Goal: Task Accomplishment & Management: Use online tool/utility

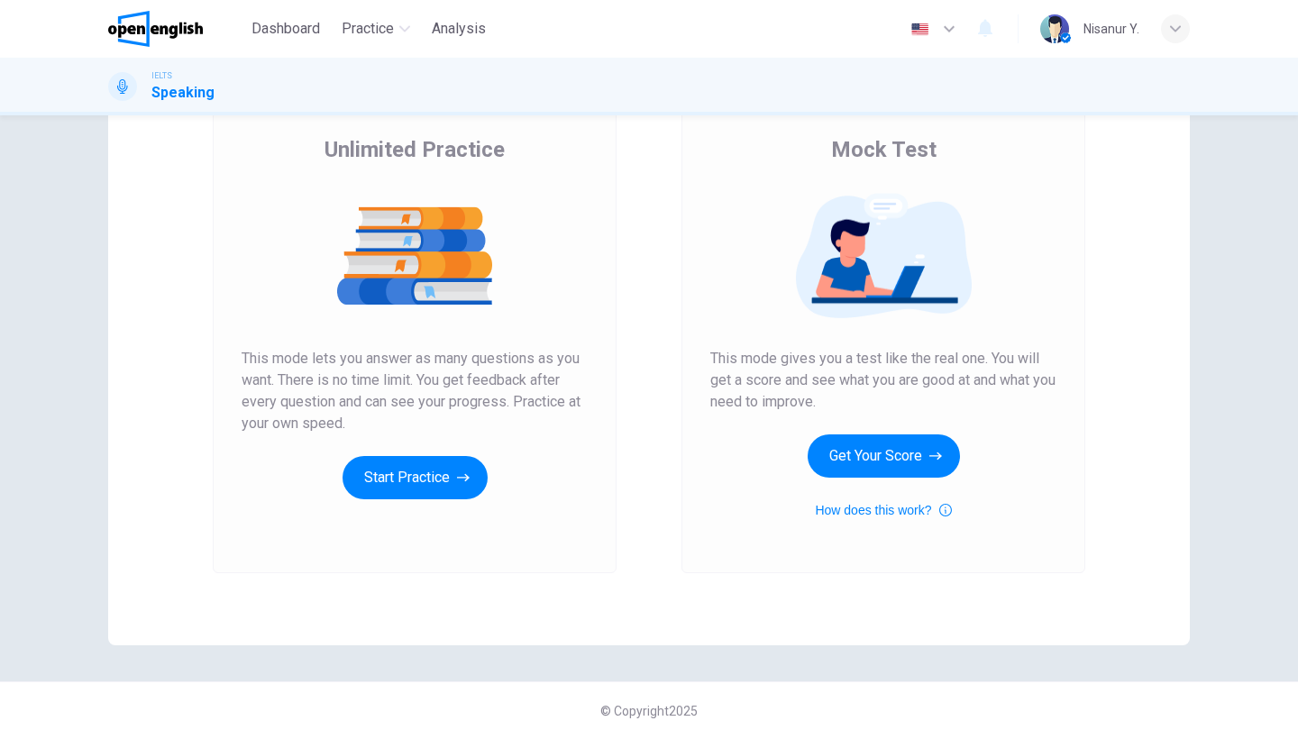
scroll to position [110, 0]
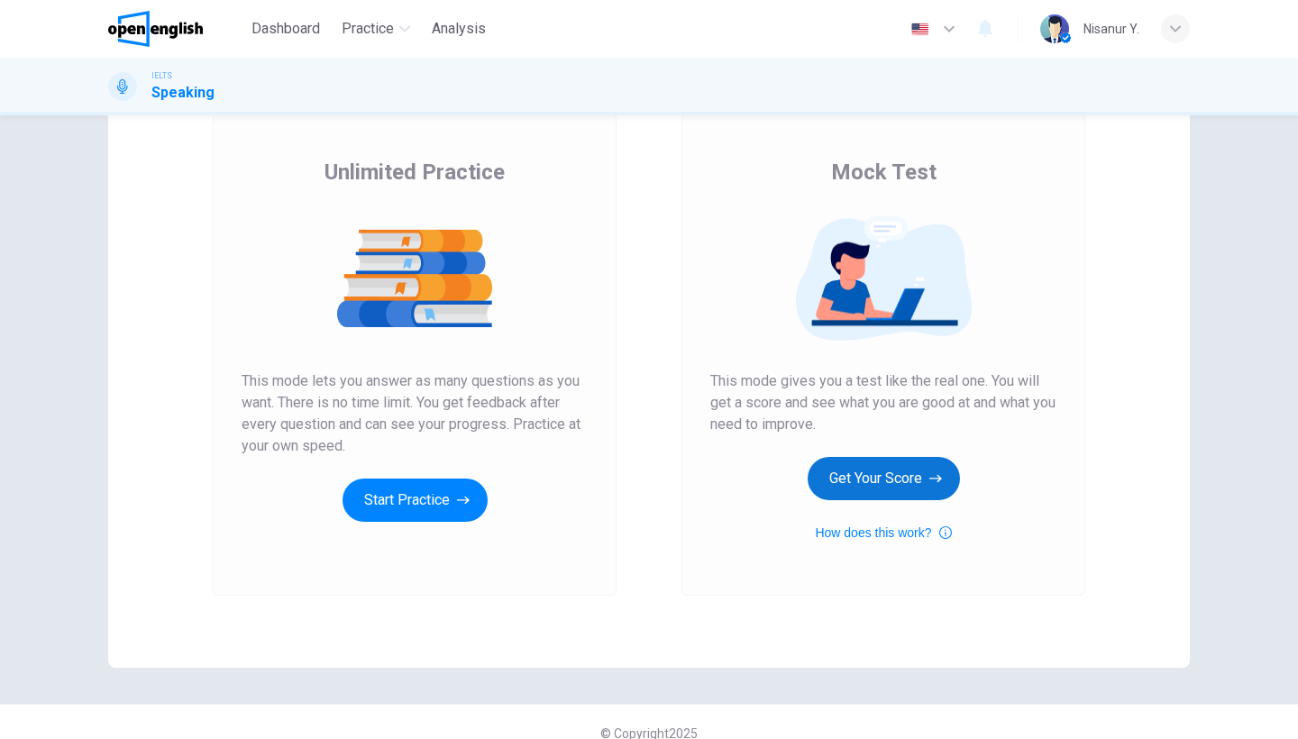
click at [887, 472] on button "Get Your Score" at bounding box center [884, 478] width 152 height 43
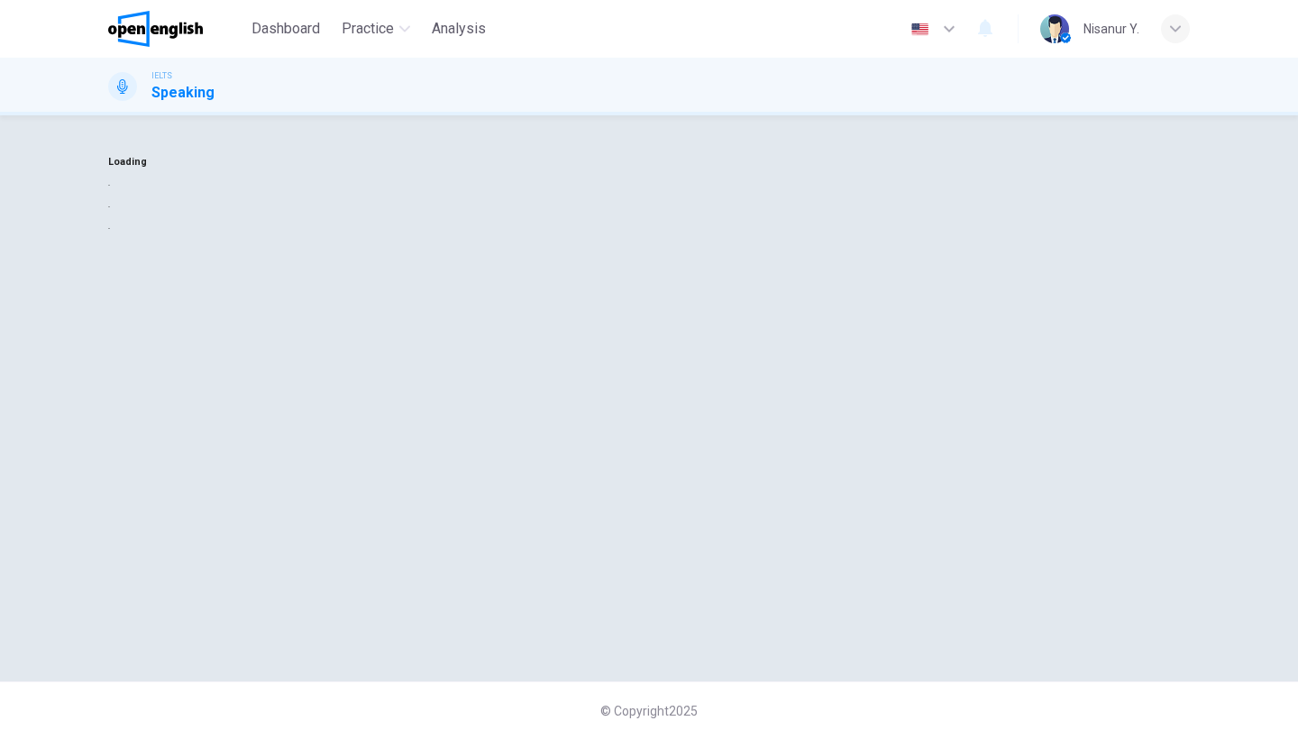
scroll to position [0, 0]
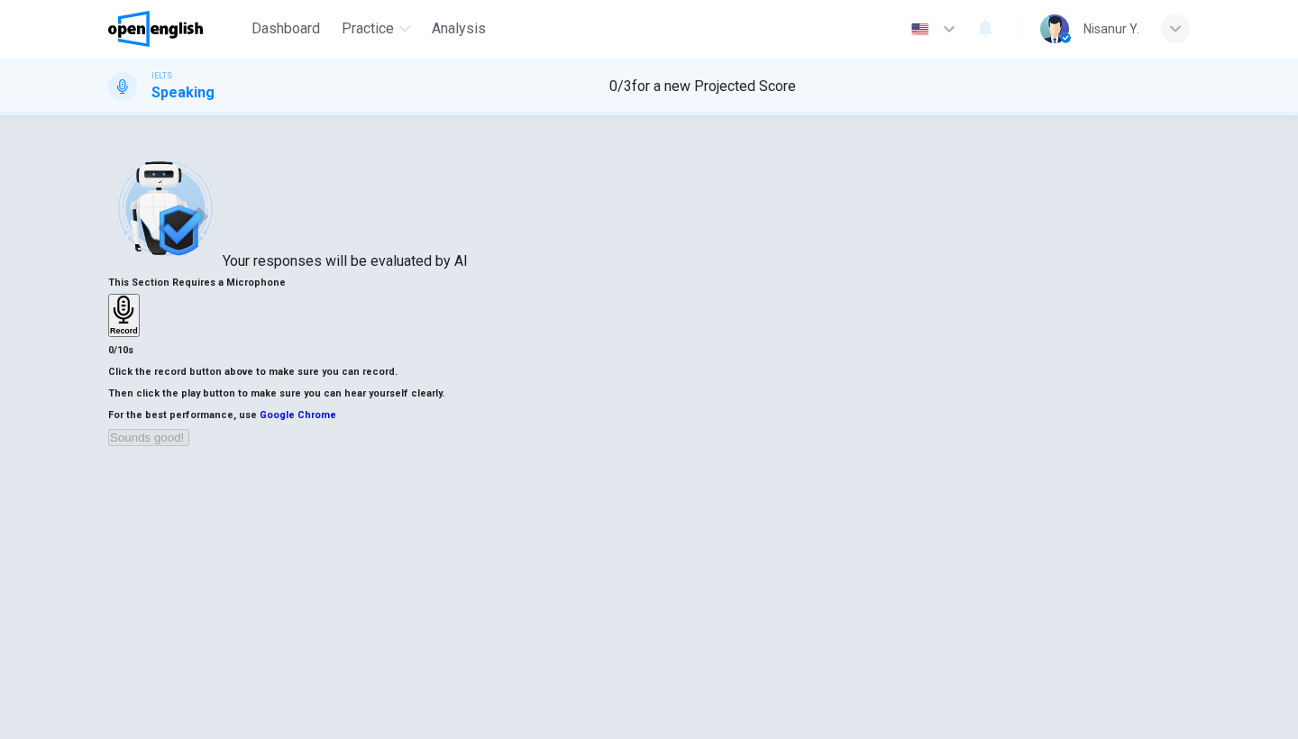
click at [138, 299] on div "Record" at bounding box center [124, 316] width 28 height 40
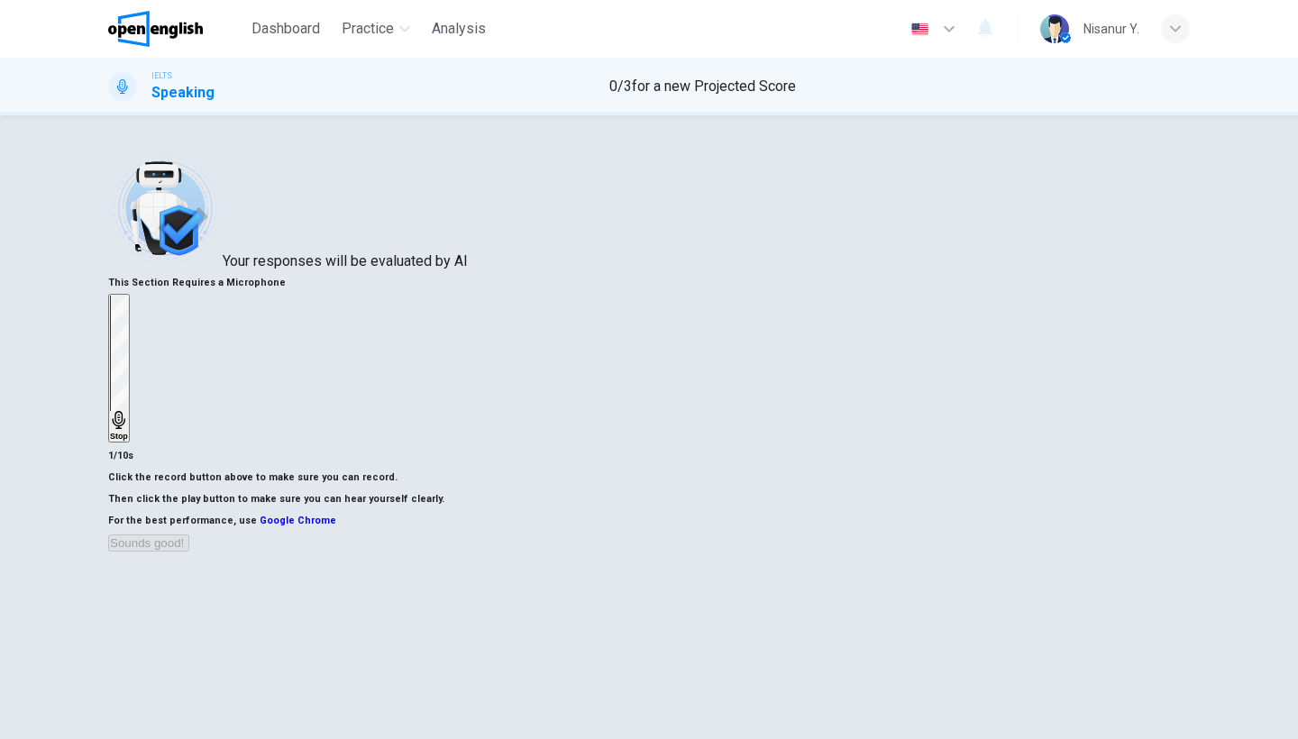
click at [128, 411] on icon "button" at bounding box center [119, 420] width 18 height 18
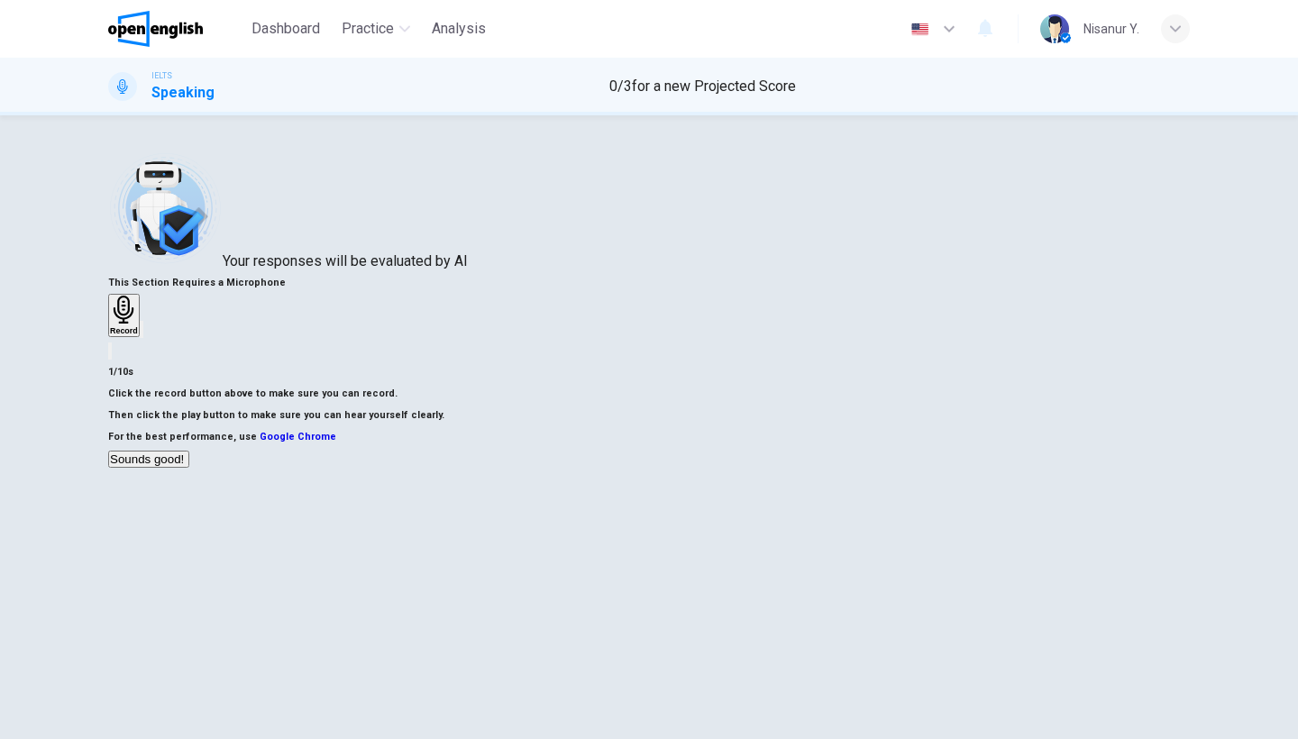
click at [189, 468] on button "Sounds good!" at bounding box center [148, 459] width 81 height 17
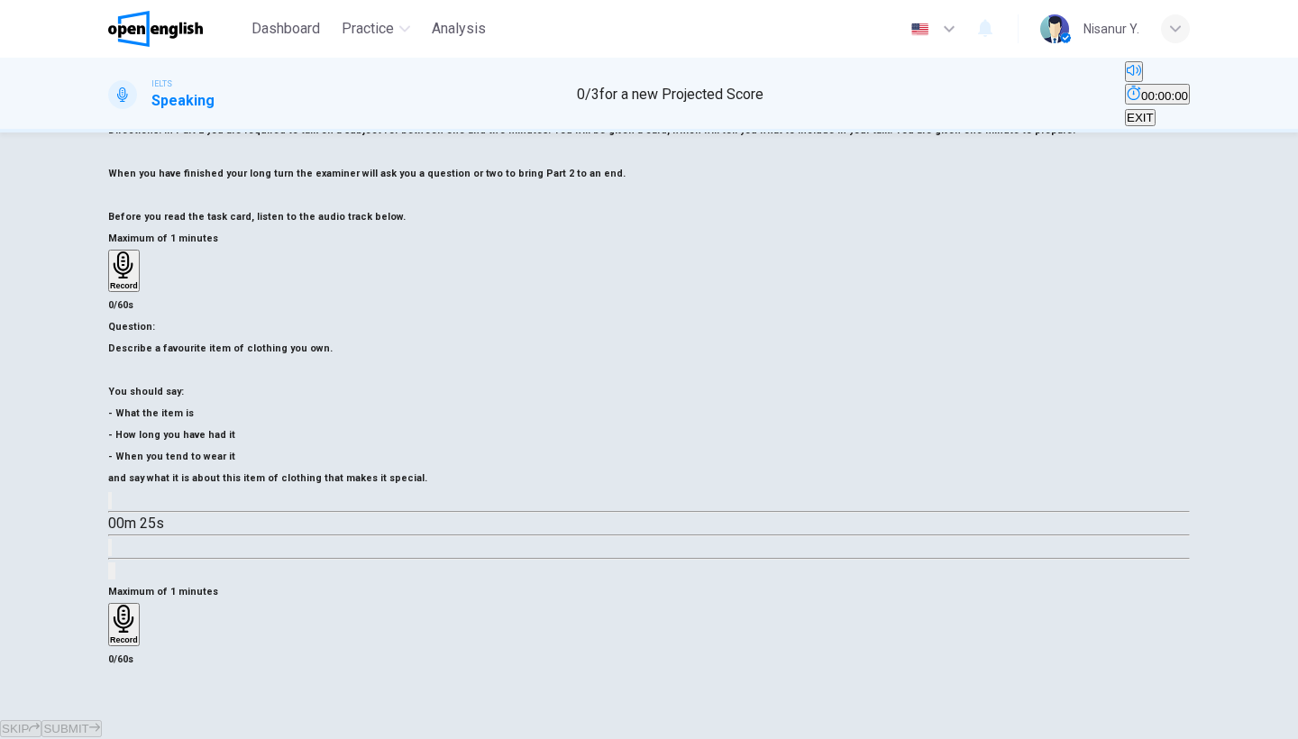
scroll to position [147, 0]
click at [138, 636] on h6 "Record" at bounding box center [124, 640] width 28 height 9
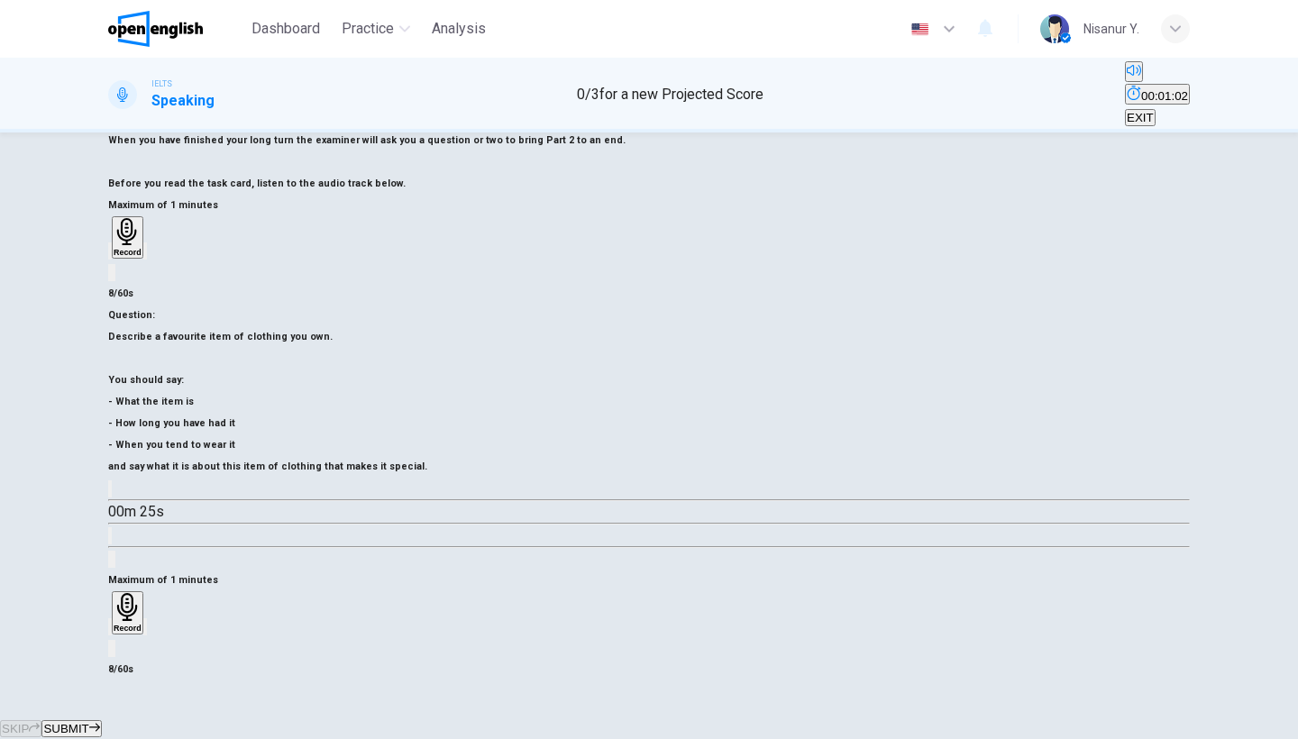
click at [110, 631] on icon "button" at bounding box center [110, 631] width 0 height 0
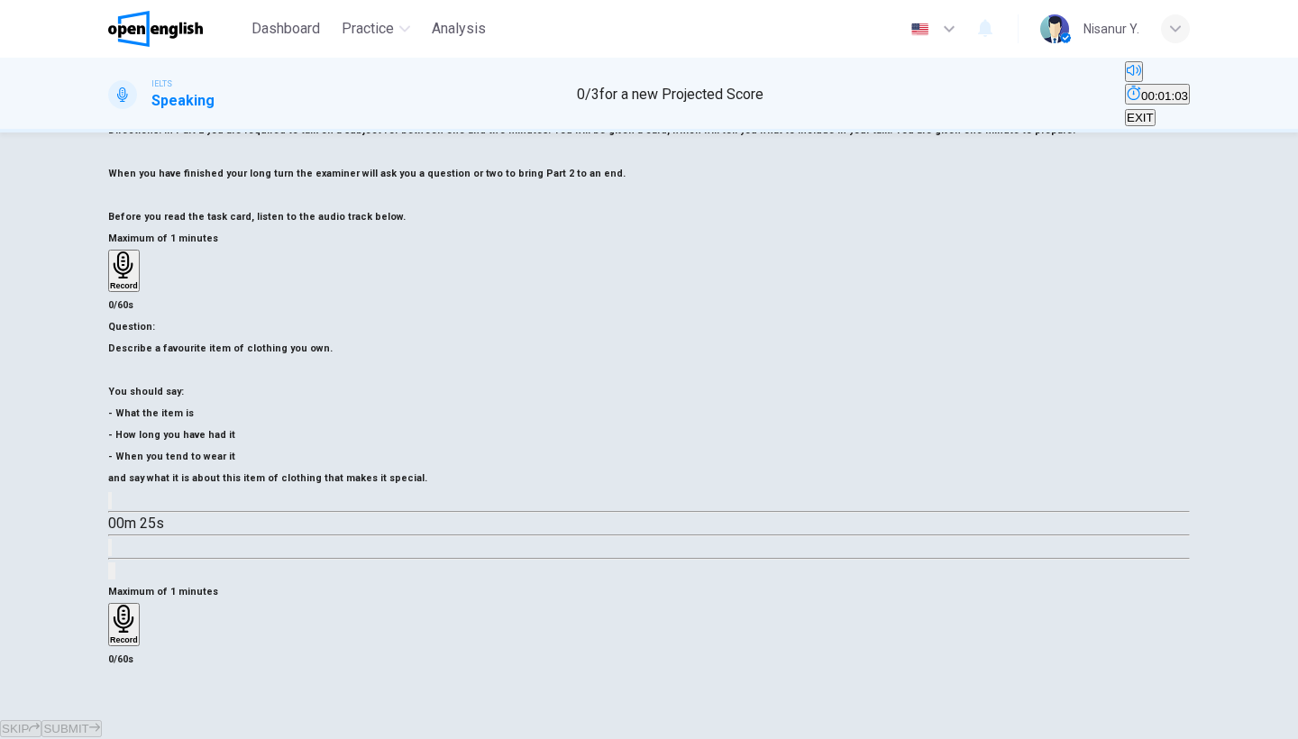
click at [138, 605] on icon "button" at bounding box center [124, 619] width 28 height 28
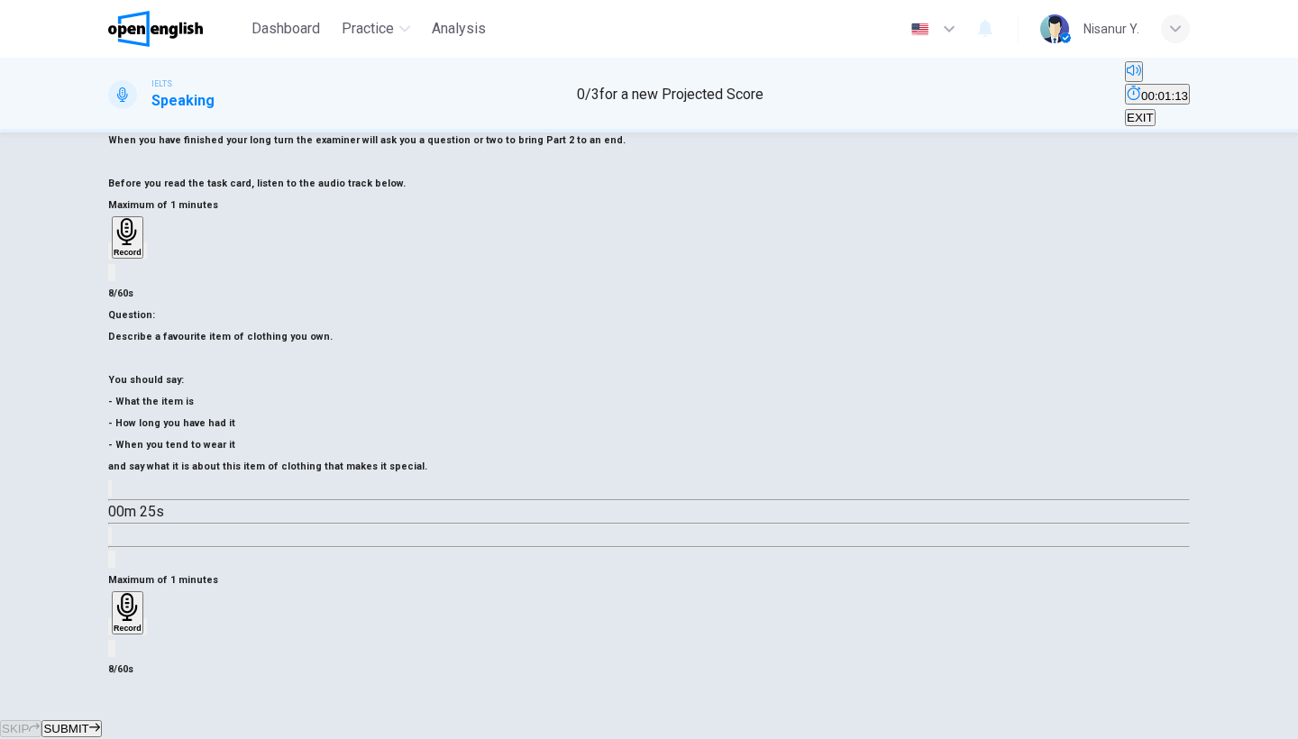
click at [110, 620] on div "button" at bounding box center [110, 627] width 0 height 14
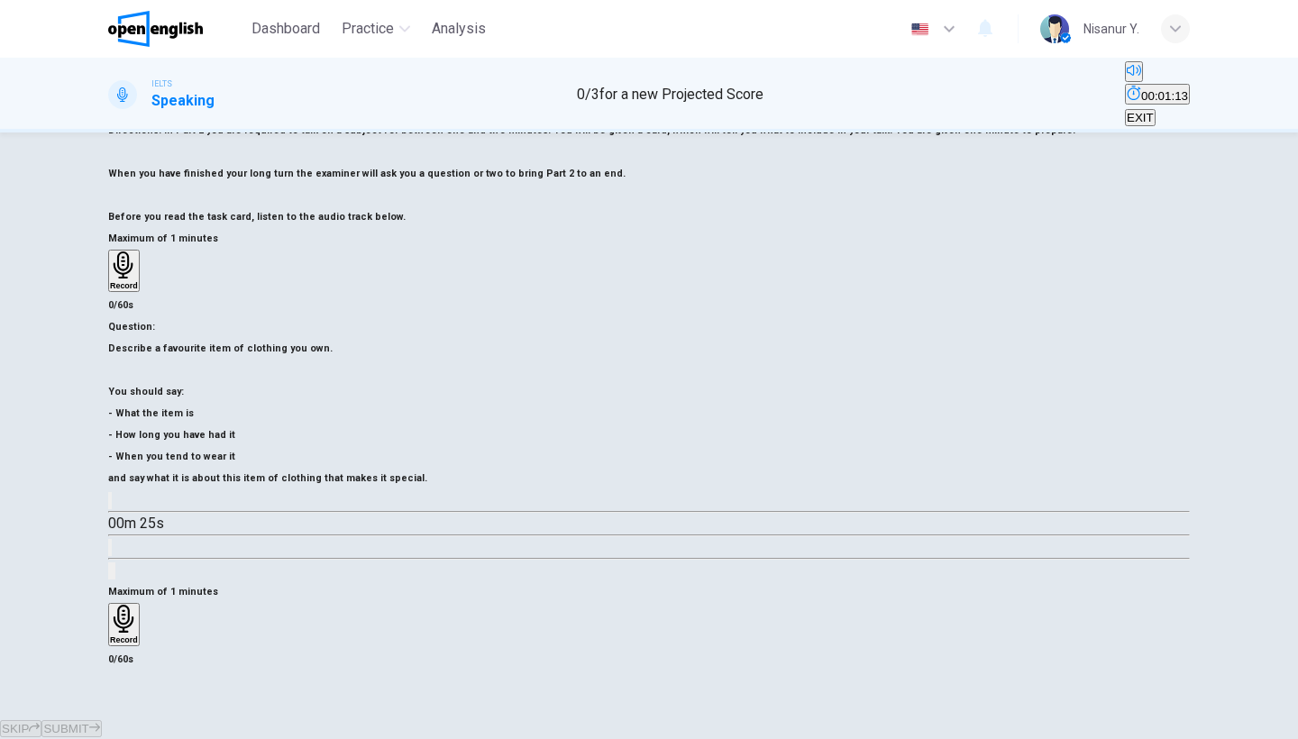
click at [138, 636] on h6 "Record" at bounding box center [124, 640] width 28 height 9
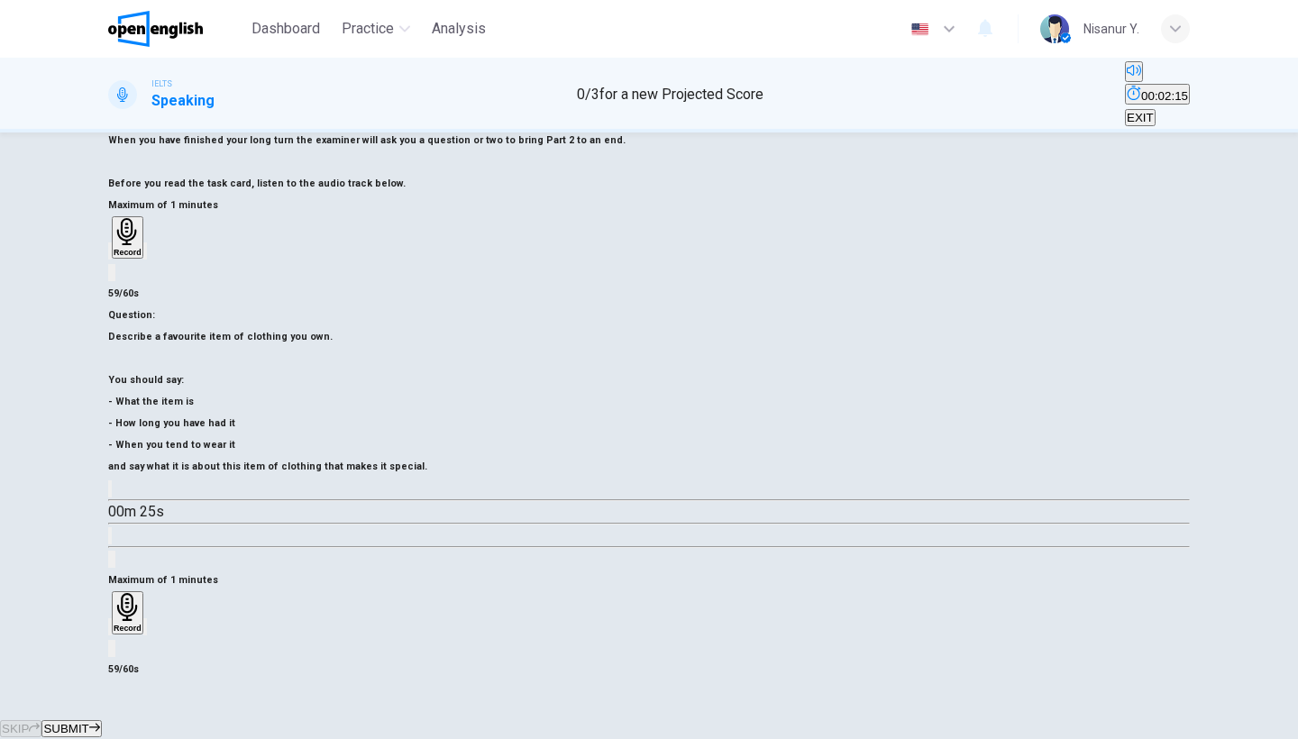
click at [88, 722] on span "SUBMIT" at bounding box center [65, 729] width 45 height 14
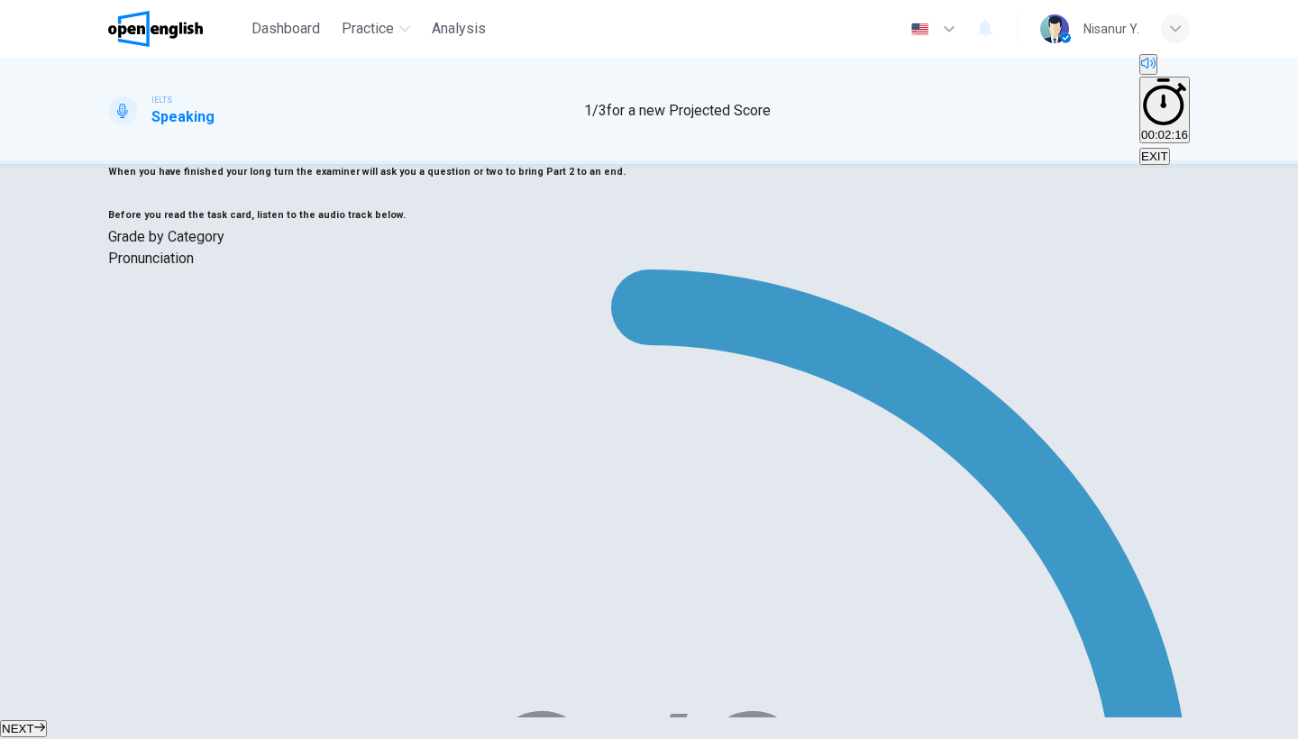
click at [34, 722] on span "NEXT" at bounding box center [18, 729] width 32 height 14
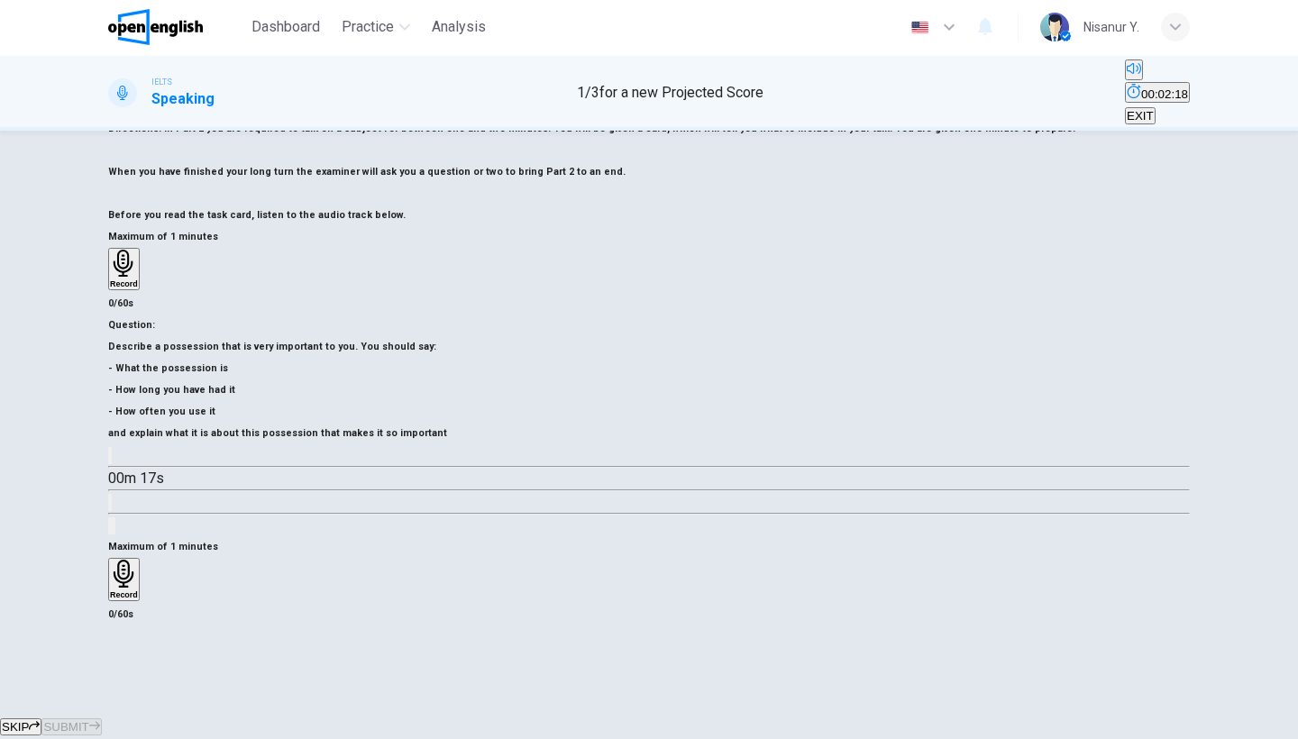
scroll to position [0, 0]
click at [138, 562] on div "Record" at bounding box center [124, 582] width 28 height 40
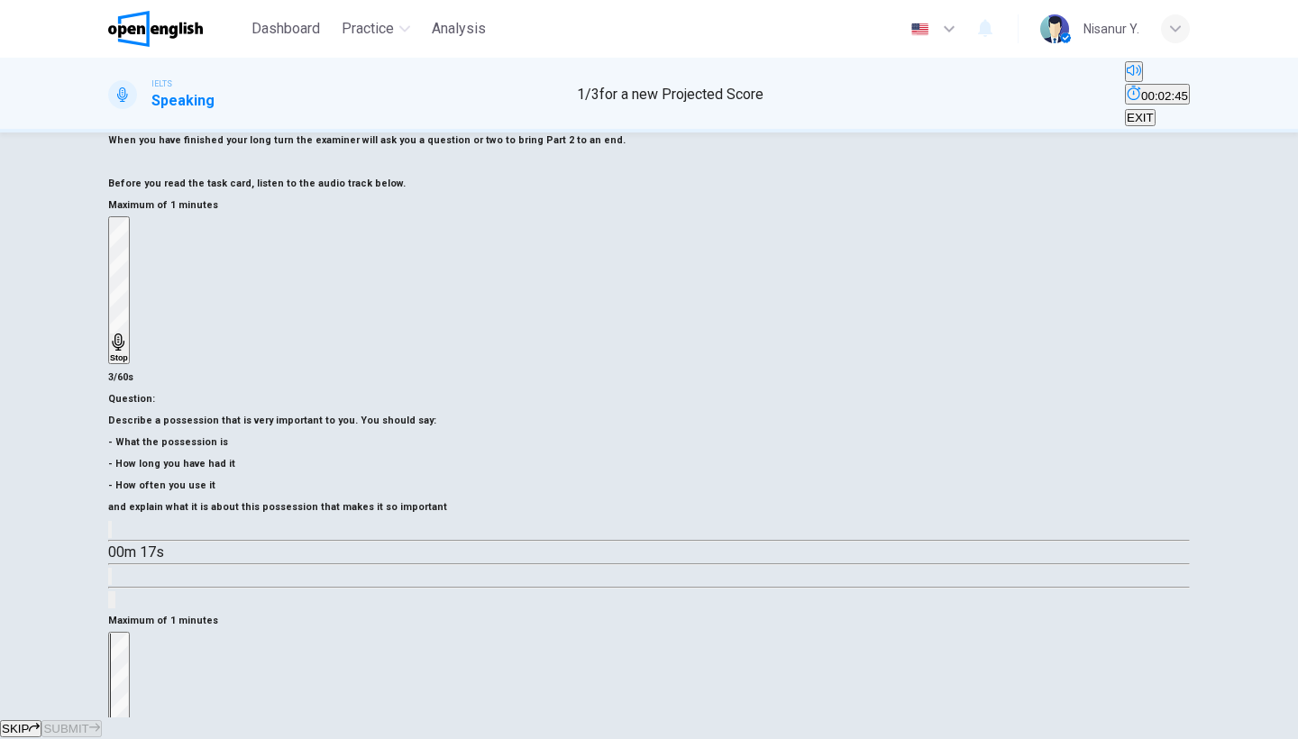
click at [128, 634] on div "Stop" at bounding box center [119, 706] width 18 height 145
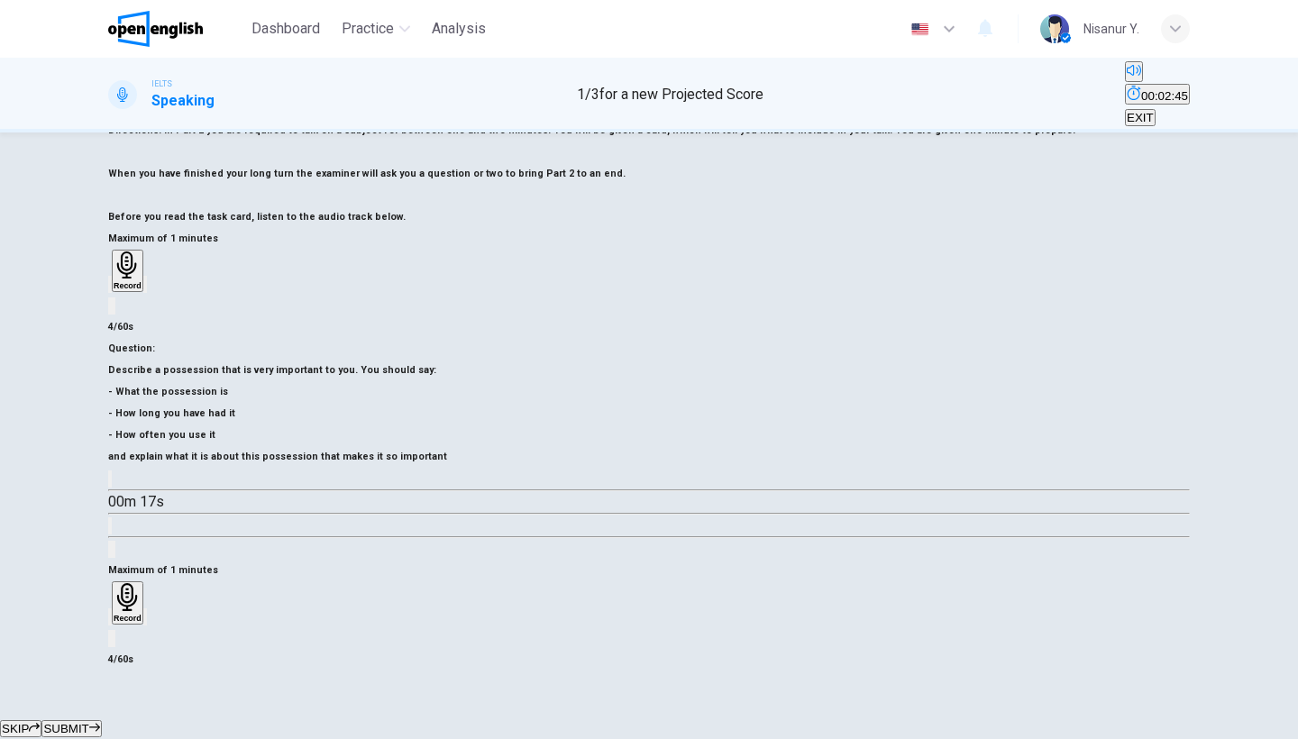
click at [110, 621] on icon "button" at bounding box center [110, 621] width 0 height 0
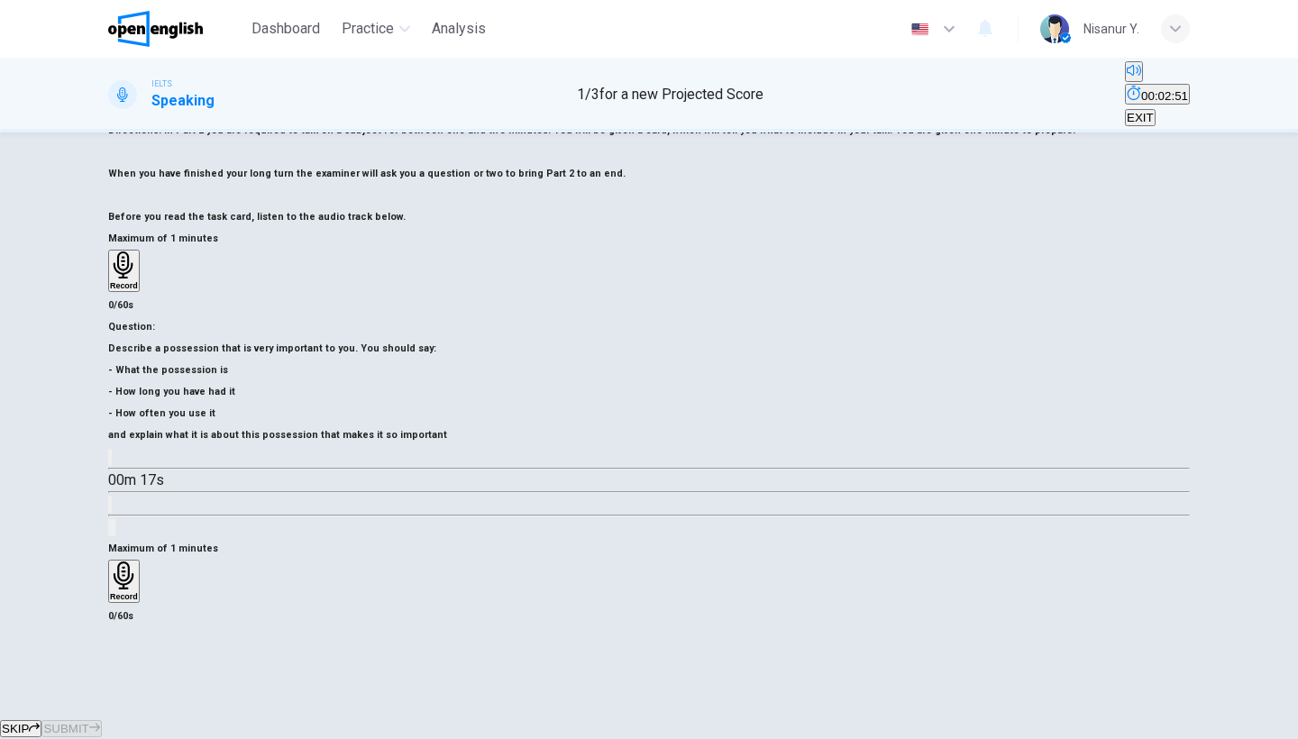
click at [138, 562] on icon "button" at bounding box center [124, 576] width 28 height 28
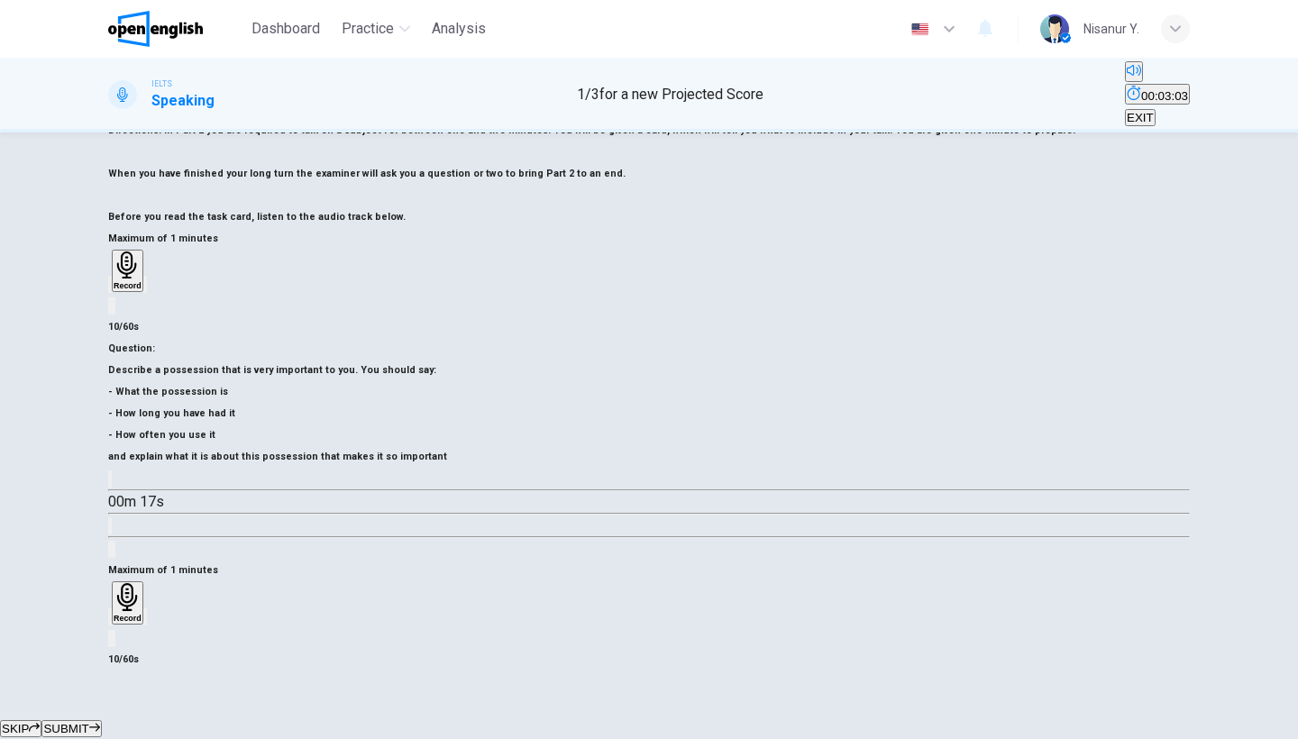
click at [110, 621] on icon "button" at bounding box center [110, 621] width 0 height 0
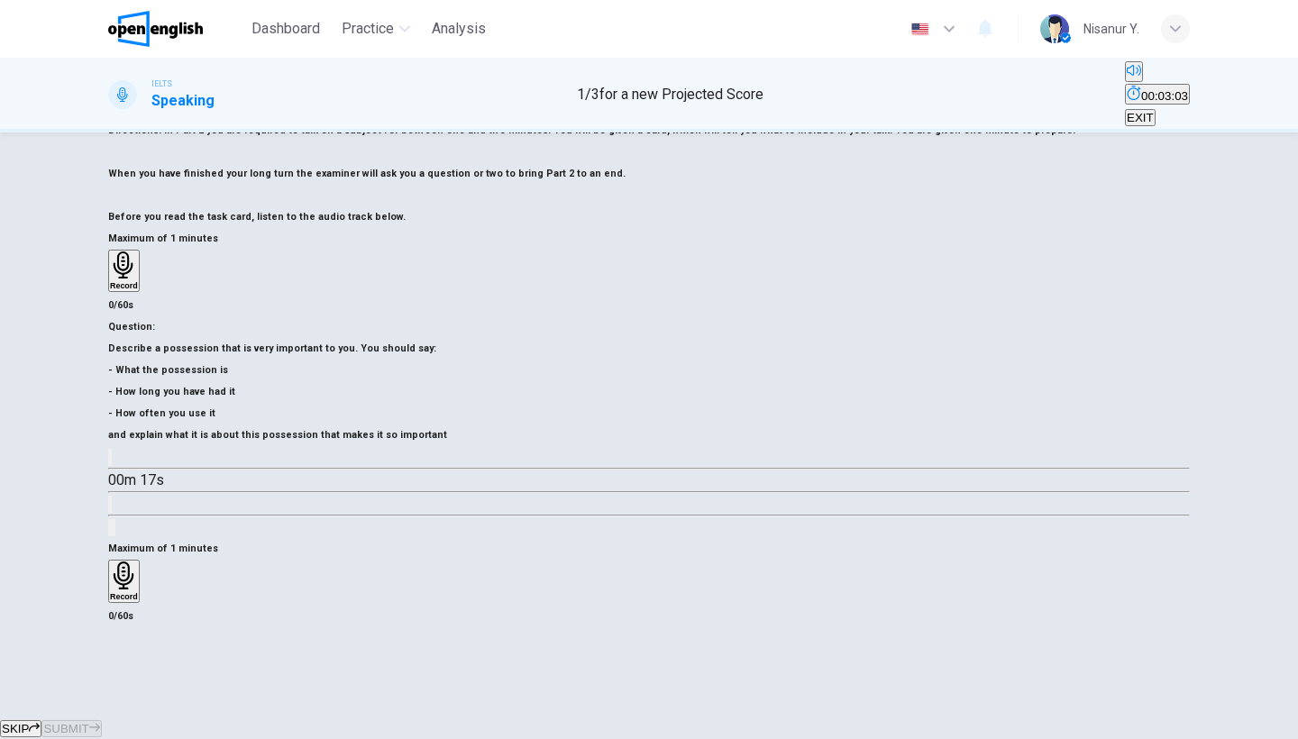
click at [138, 562] on div "Record" at bounding box center [124, 582] width 28 height 40
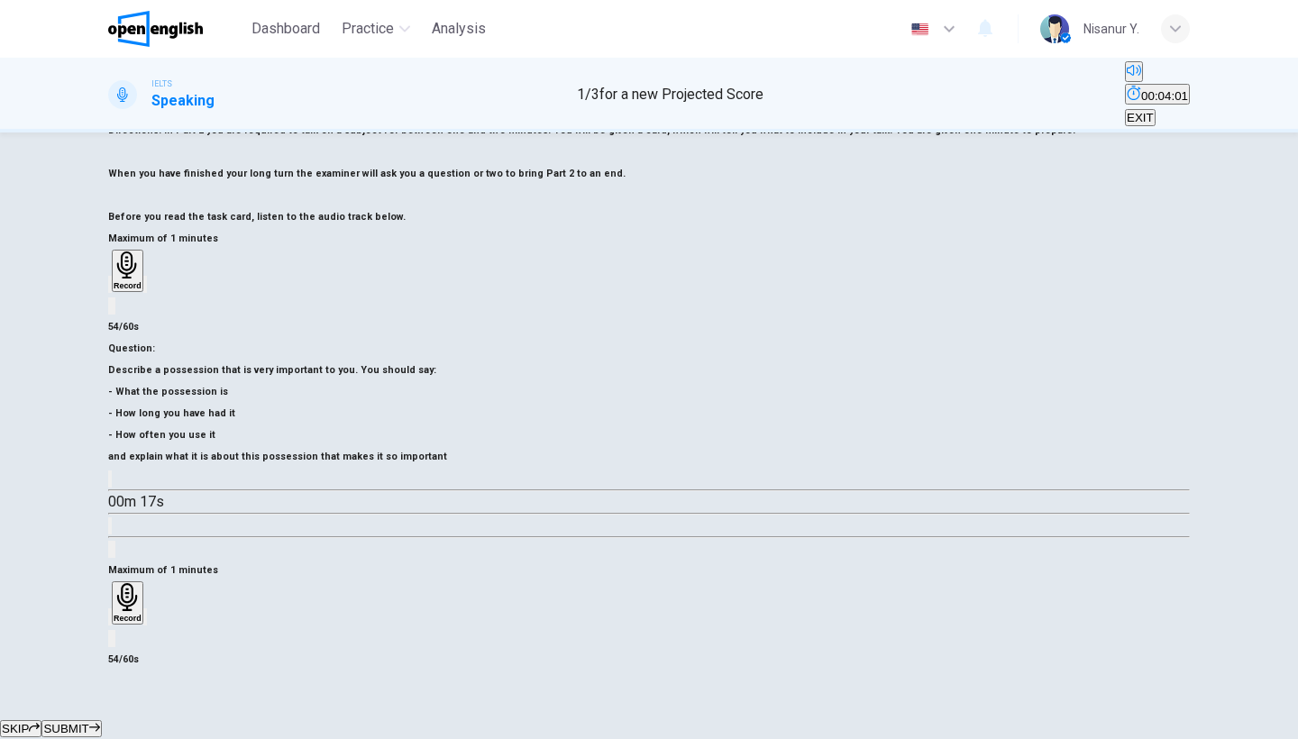
click at [88, 722] on span "SUBMIT" at bounding box center [65, 729] width 45 height 14
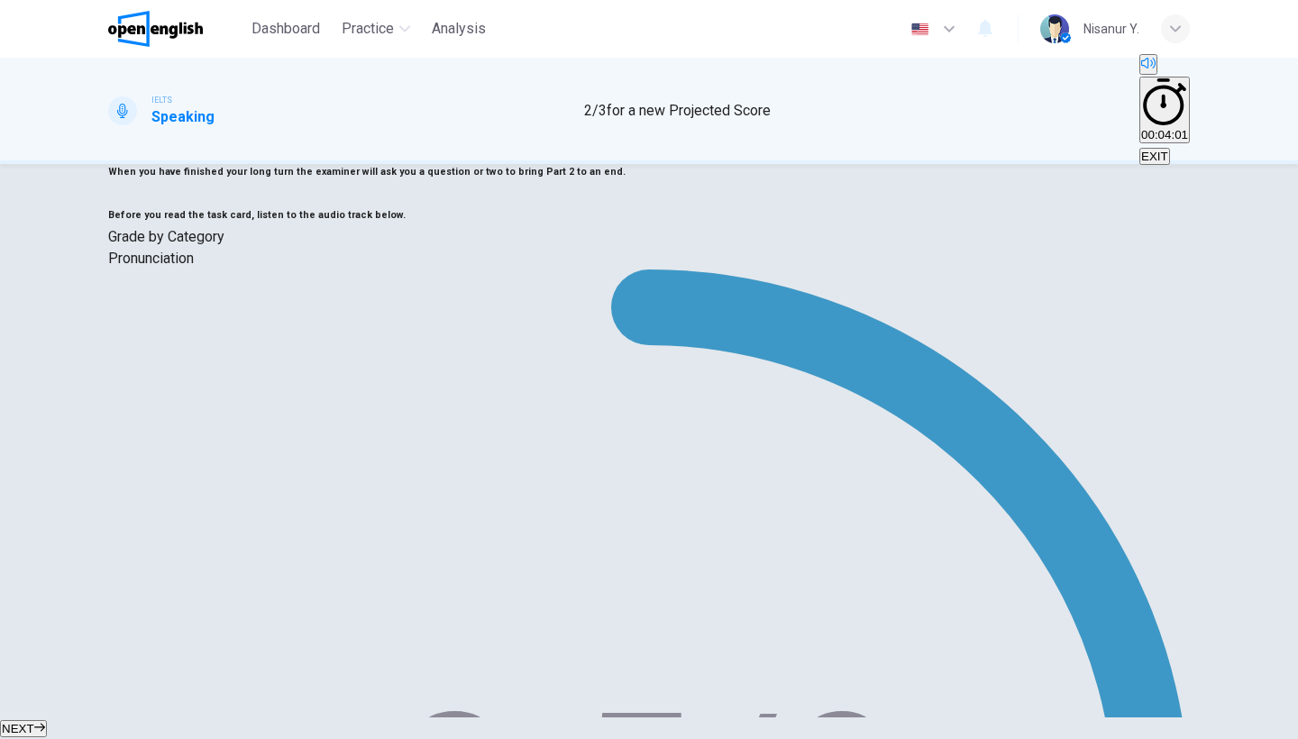
click at [45, 722] on icon "button" at bounding box center [39, 727] width 11 height 11
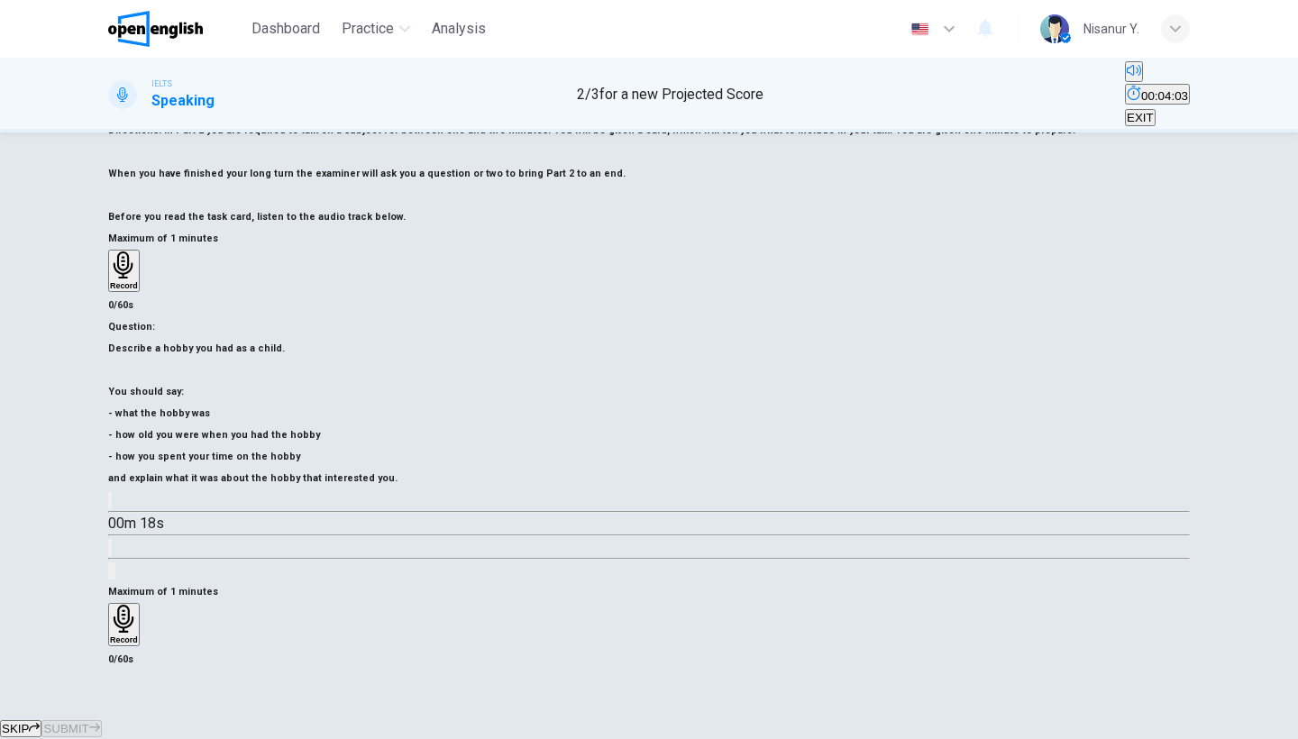
scroll to position [147, 0]
click at [138, 636] on h6 "Record" at bounding box center [124, 640] width 28 height 9
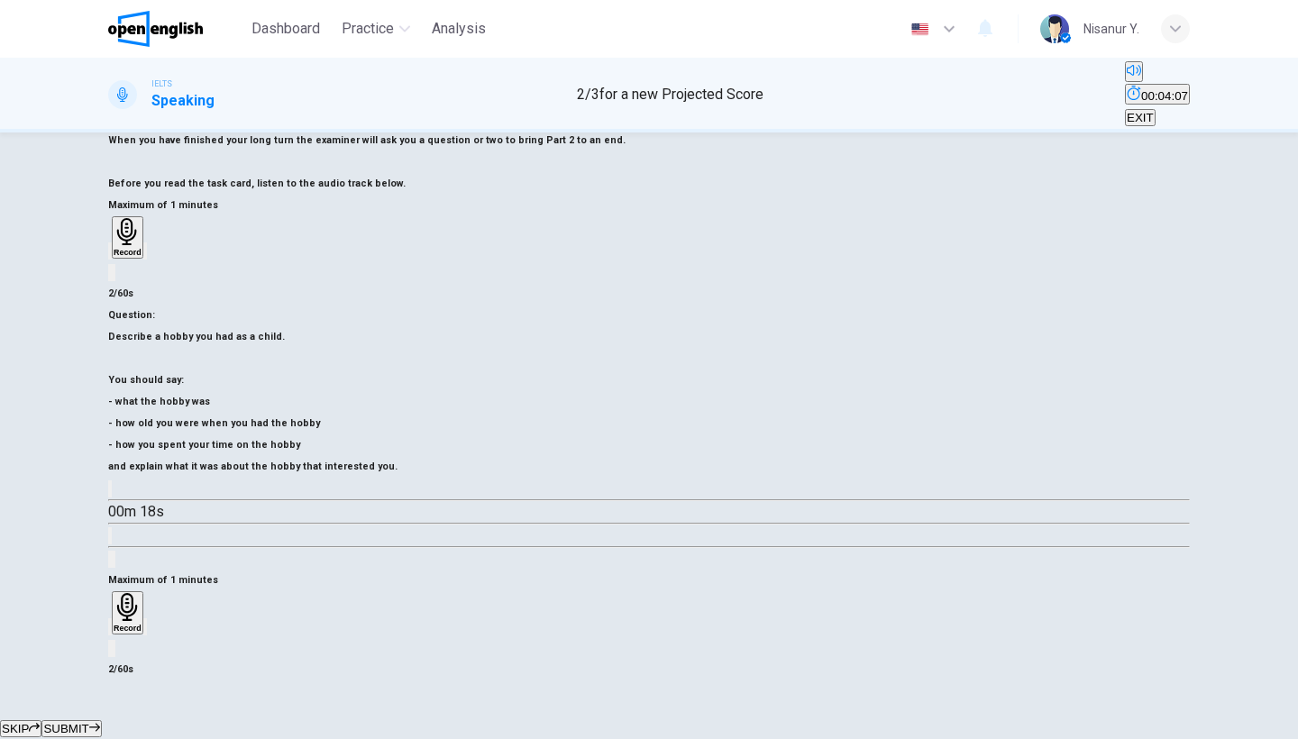
click at [110, 631] on icon "button" at bounding box center [110, 631] width 0 height 0
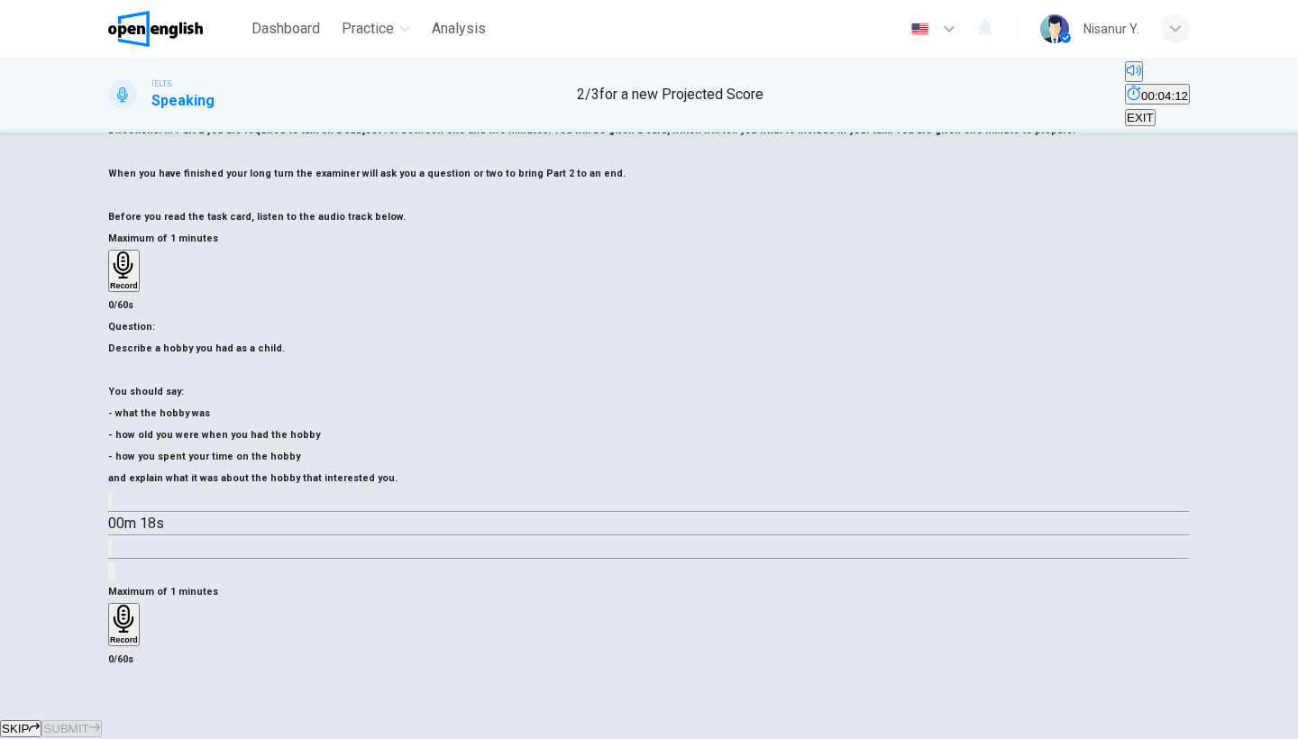
click at [138, 605] on div "Record" at bounding box center [124, 625] width 28 height 40
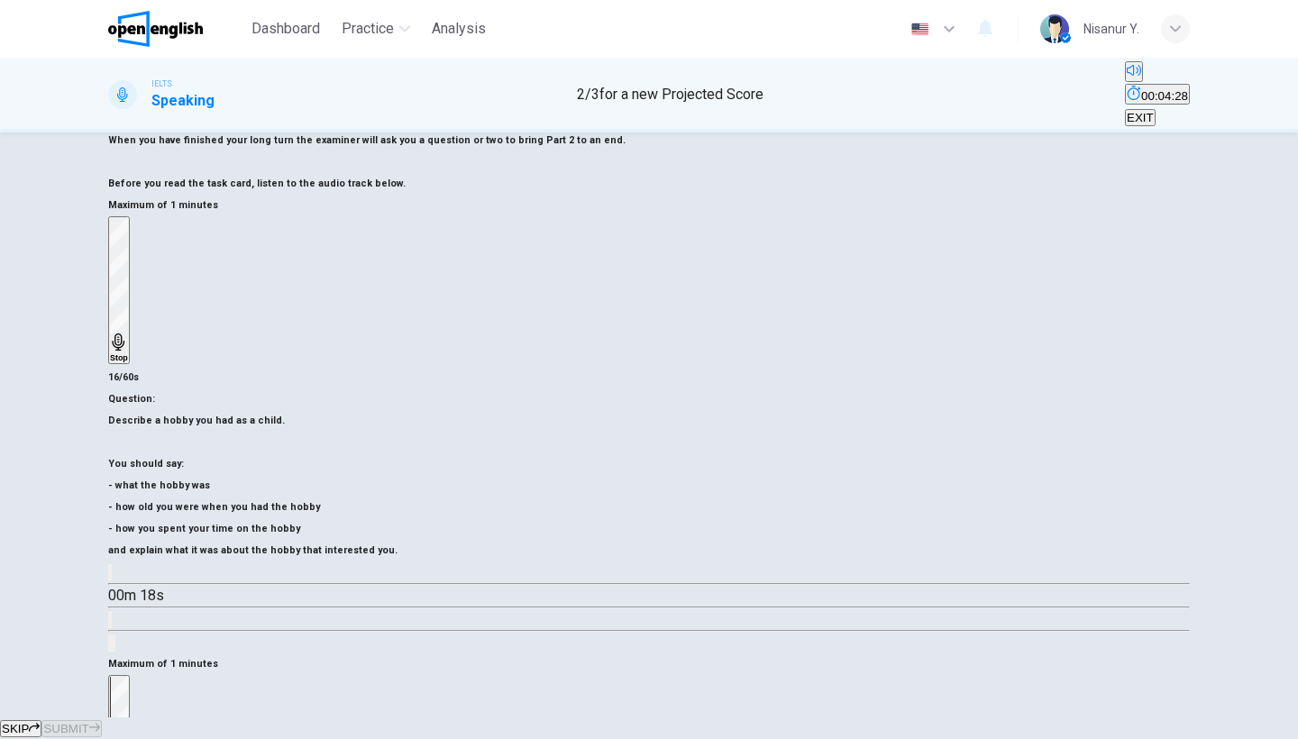
click at [128, 677] on div "Stop" at bounding box center [119, 749] width 18 height 145
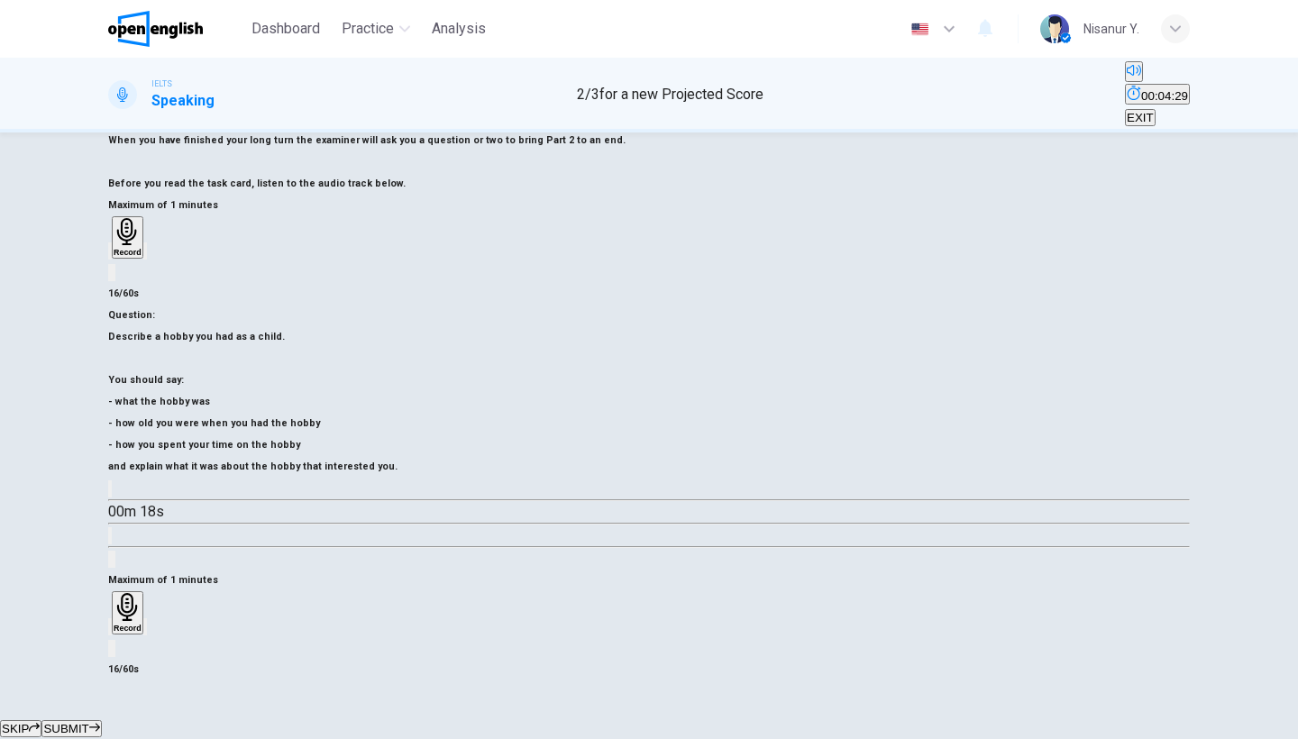
click at [110, 631] on icon "button" at bounding box center [110, 631] width 0 height 0
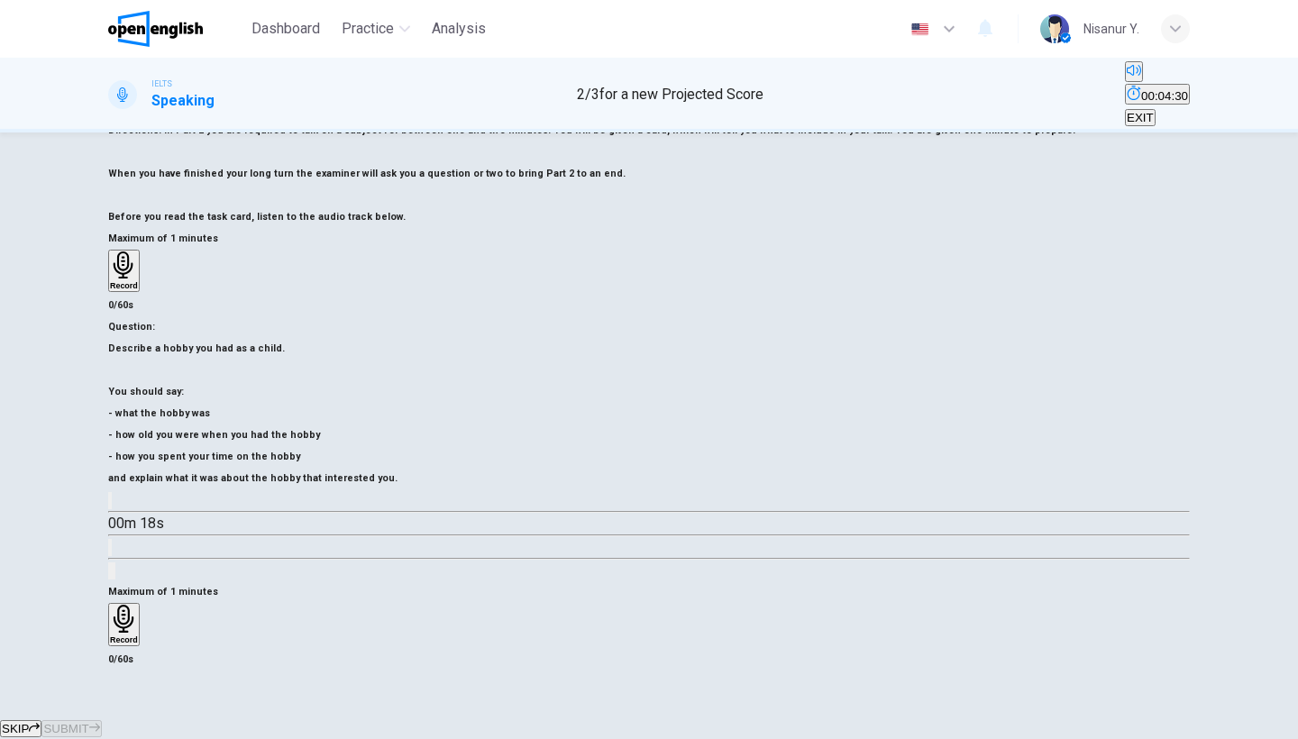
click at [133, 605] on icon "button" at bounding box center [124, 619] width 20 height 28
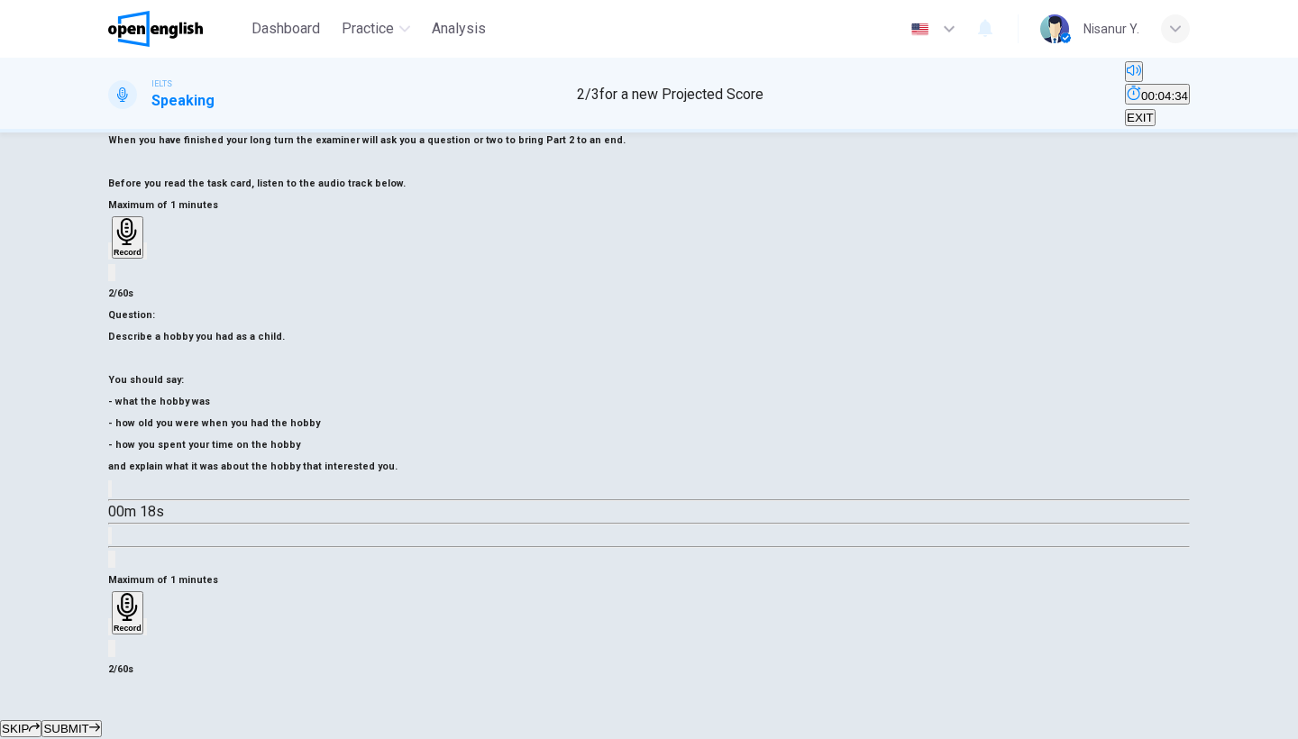
click at [110, 620] on div "button" at bounding box center [110, 627] width 0 height 14
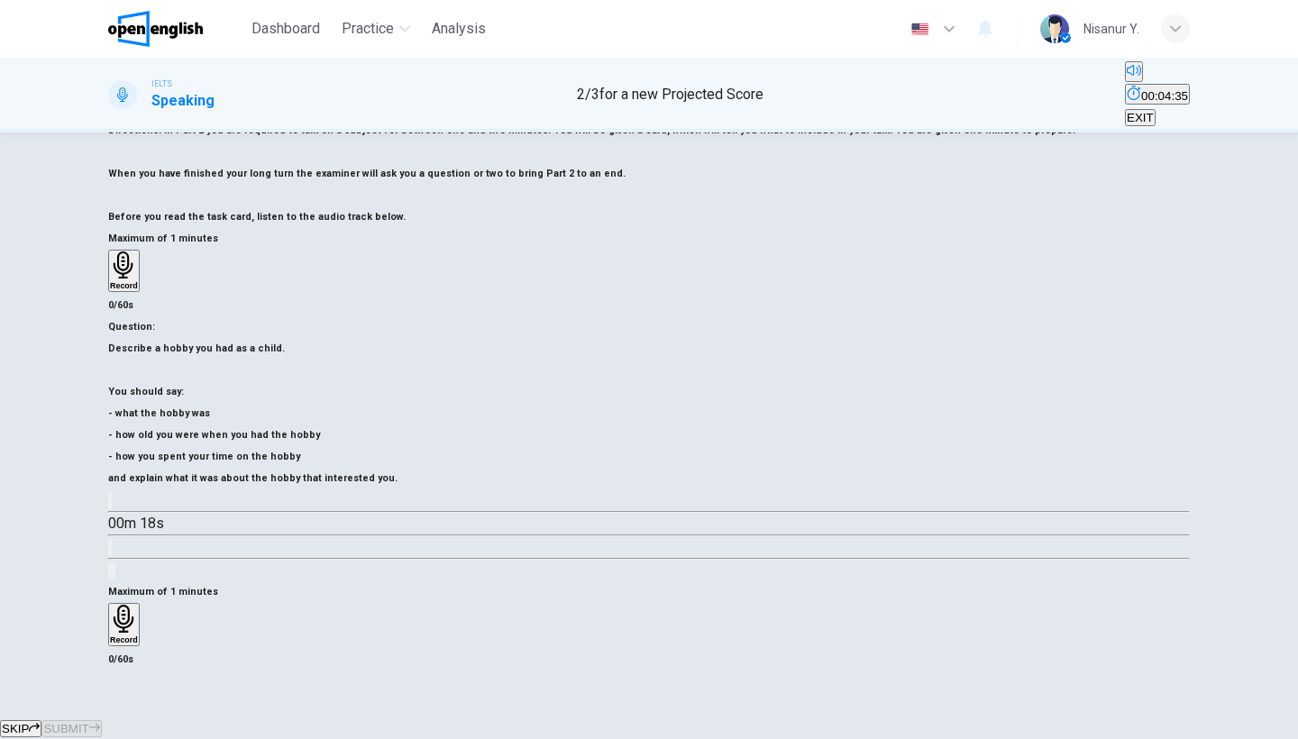
click at [138, 636] on h6 "Record" at bounding box center [124, 640] width 28 height 9
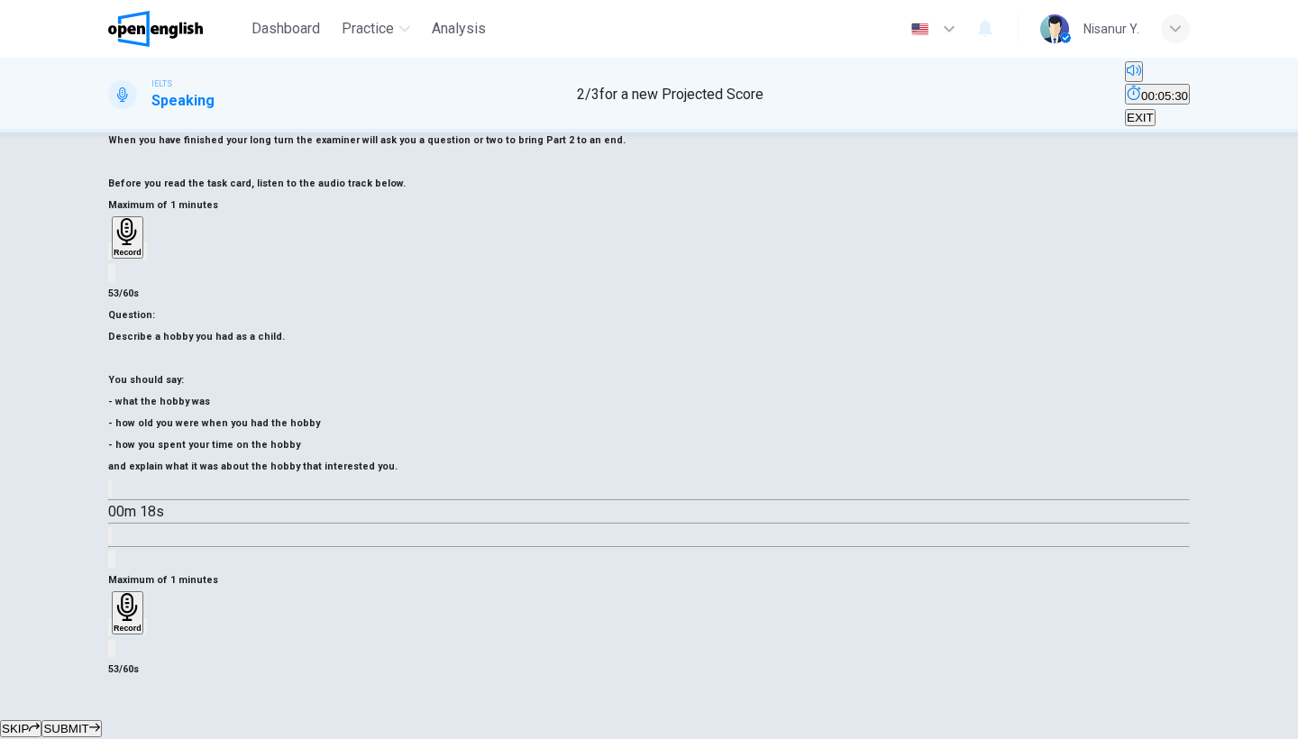
click at [101, 720] on button "SUBMIT" at bounding box center [71, 728] width 60 height 17
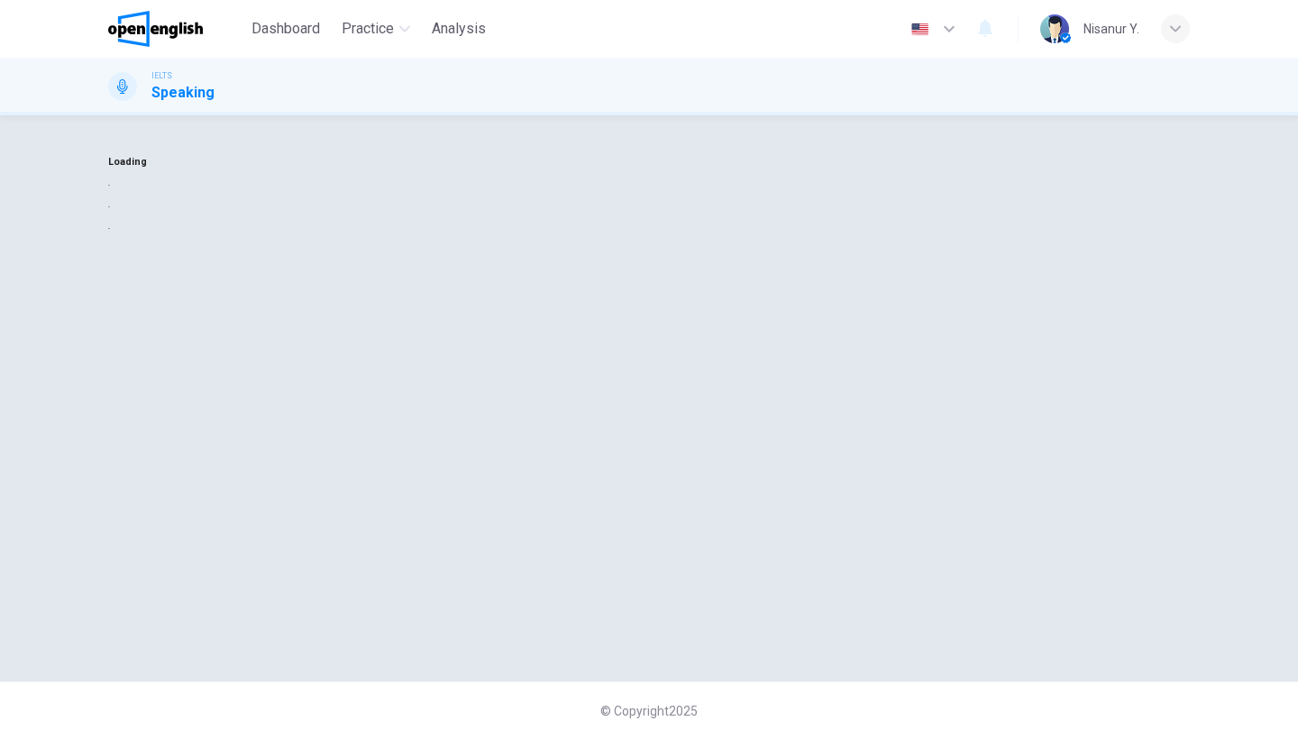
scroll to position [0, 0]
